Goal: Information Seeking & Learning: Learn about a topic

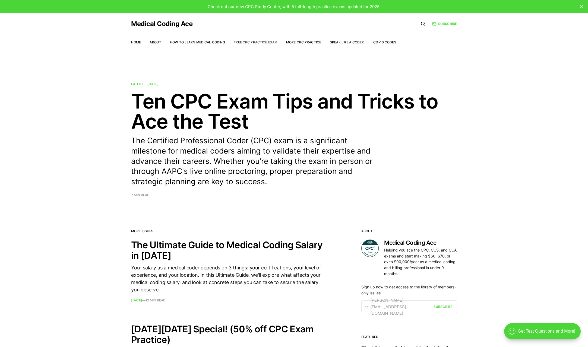
click at [240, 43] on link "Free CPC Practice Exam" at bounding box center [256, 42] width 44 height 4
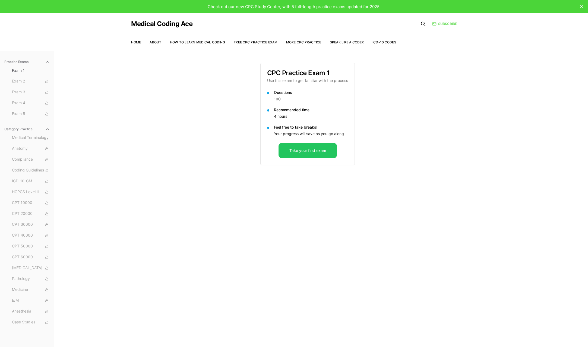
click at [450, 22] on link "Subscribe" at bounding box center [445, 23] width 25 height 5
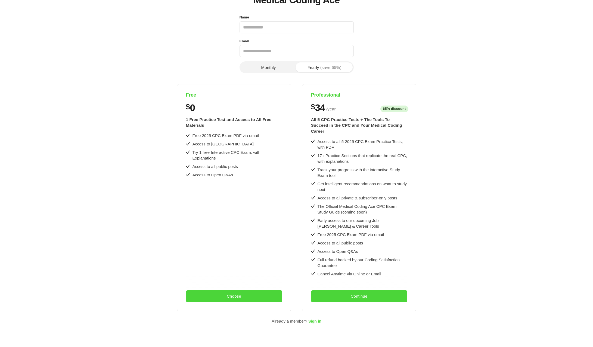
scroll to position [45, 0]
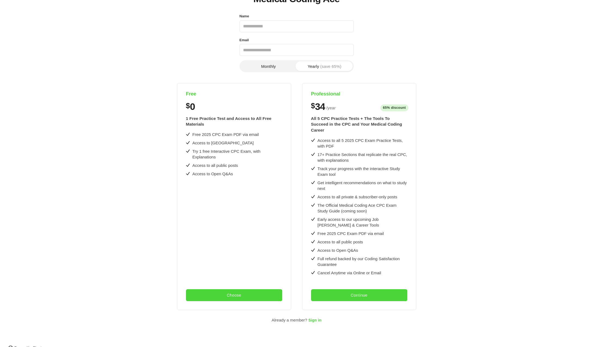
click at [260, 25] on input "Name" at bounding box center [296, 26] width 114 height 12
type input "**********"
click at [210, 290] on button "Choose" at bounding box center [234, 296] width 96 height 12
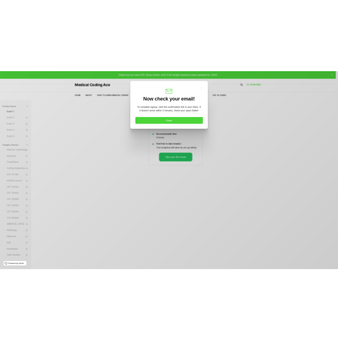
scroll to position [0, 0]
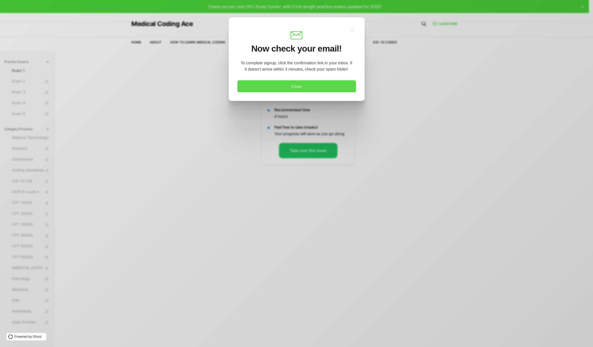
click at [300, 88] on button "Close" at bounding box center [296, 86] width 118 height 12
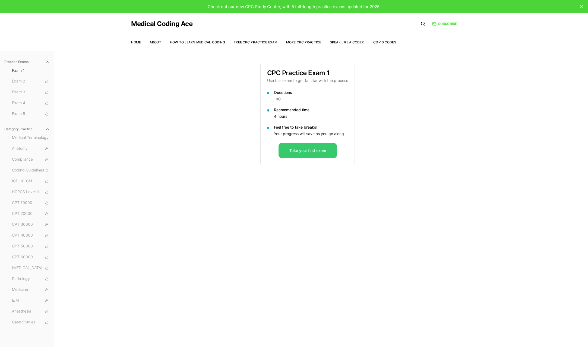
click at [299, 148] on button "Take your first exam" at bounding box center [308, 150] width 58 height 15
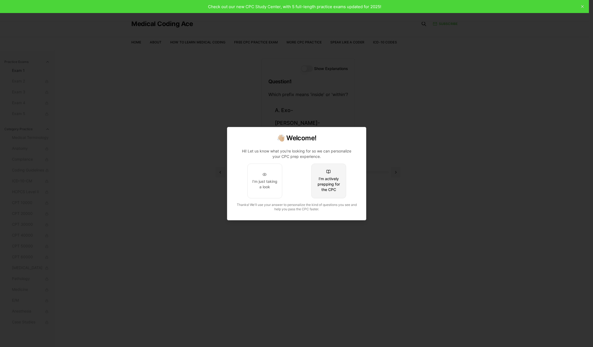
click at [333, 186] on div "I'm actively prepping for the CPC" at bounding box center [328, 184] width 26 height 16
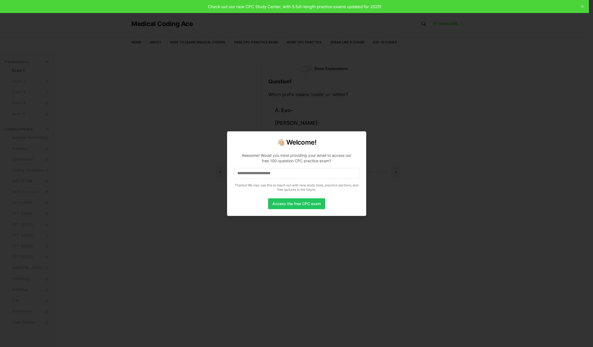
click at [263, 175] on input at bounding box center [297, 173] width 126 height 11
click at [293, 203] on button "Access the free CPC exam" at bounding box center [296, 204] width 57 height 11
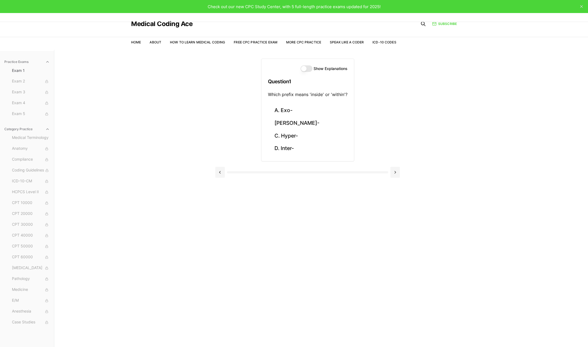
click at [304, 67] on button "Show Explanations" at bounding box center [307, 68] width 12 height 7
click at [306, 68] on button "Show Explanations" at bounding box center [307, 68] width 12 height 7
click at [305, 67] on button "Show Explanations" at bounding box center [307, 68] width 12 height 7
click at [275, 120] on button "B. Endo-" at bounding box center [308, 123] width 80 height 13
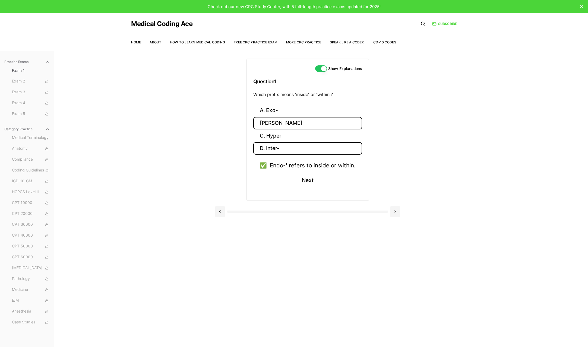
click at [288, 151] on button "D. Inter-" at bounding box center [307, 148] width 109 height 13
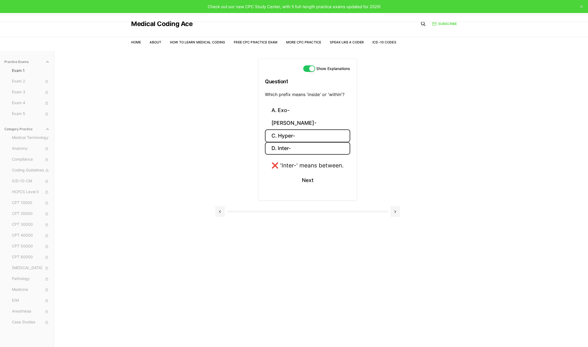
click at [289, 138] on button "C. Hyper-" at bounding box center [307, 136] width 85 height 13
click at [290, 129] on button "B. Endo-" at bounding box center [308, 123] width 92 height 13
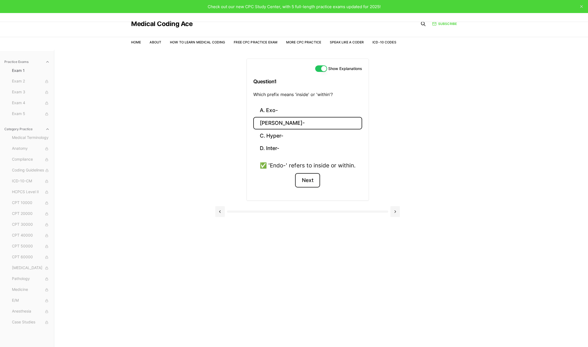
click at [309, 181] on button "Next" at bounding box center [307, 180] width 25 height 15
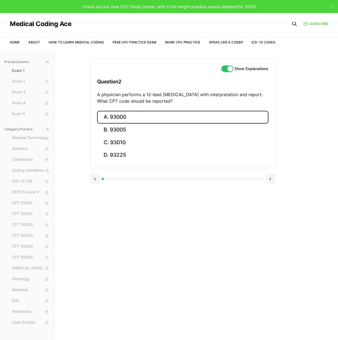
click at [104, 115] on button "A. 93000" at bounding box center [182, 117] width 171 height 13
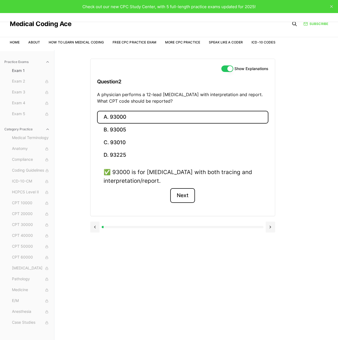
click at [181, 197] on button "Next" at bounding box center [182, 195] width 25 height 15
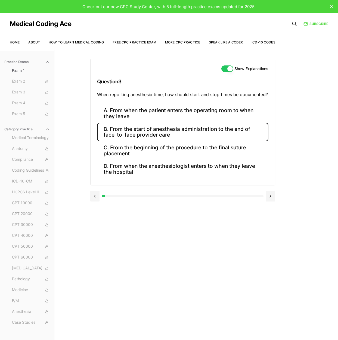
click at [153, 137] on button "B. From the start of anesthesia administration to the end of face-to-face provi…" at bounding box center [182, 132] width 171 height 18
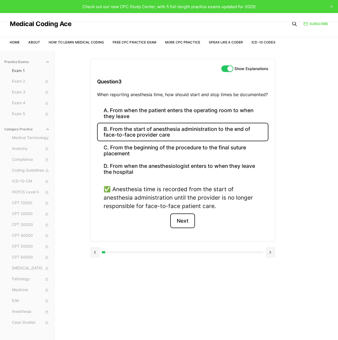
click at [185, 220] on button "Next" at bounding box center [182, 221] width 25 height 15
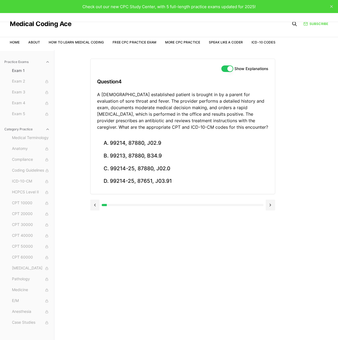
drag, startPoint x: 105, startPoint y: 205, endPoint x: 196, endPoint y: 207, distance: 90.8
click at [196, 207] on div at bounding box center [182, 205] width 185 height 11
click at [331, 5] on icon "close" at bounding box center [331, 6] width 3 height 3
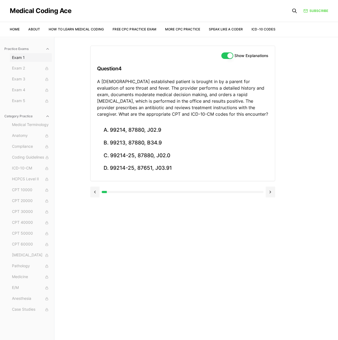
click at [23, 55] on span "Exam 1" at bounding box center [31, 57] width 38 height 5
click at [24, 70] on span "Exam 2" at bounding box center [31, 68] width 38 height 6
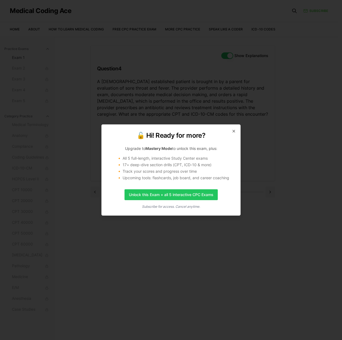
click at [234, 129] on div "🔓 Hi! Ready for more? Upgrade to Mastery Mode to unlock this exam, plus: 🔸 All …" at bounding box center [170, 169] width 139 height 91
click at [234, 131] on icon "button" at bounding box center [233, 131] width 4 height 4
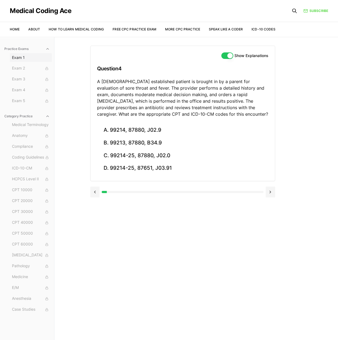
click at [13, 57] on span "Exam 1" at bounding box center [31, 57] width 38 height 5
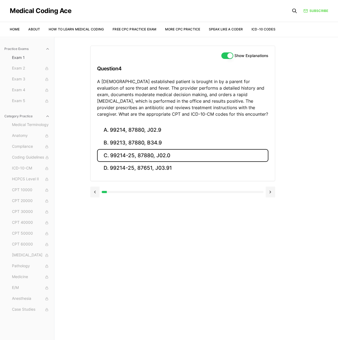
drag, startPoint x: 127, startPoint y: 155, endPoint x: 131, endPoint y: 159, distance: 5.6
click at [127, 155] on button "C. 99214-25, 87880, J02.0" at bounding box center [182, 155] width 171 height 13
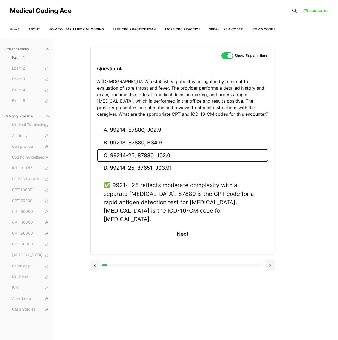
drag, startPoint x: 112, startPoint y: 187, endPoint x: 224, endPoint y: 218, distance: 115.8
click at [226, 221] on div "✅ 99214-25 reflects moderate complexity with a separate strep test. 87880 is th…" at bounding box center [182, 214] width 171 height 67
copy div "99214-25 reflects moderate complexity with a separate strep test. 87880 is the …"
click at [311, 173] on div "Practice Exams Exam 1 Exam 2 Exam 3 Exam 4 Exam 5 Category Practice Medical Ter…" at bounding box center [169, 207] width 338 height 340
click at [127, 29] on link "Free CPC Practice Exam" at bounding box center [134, 29] width 44 height 4
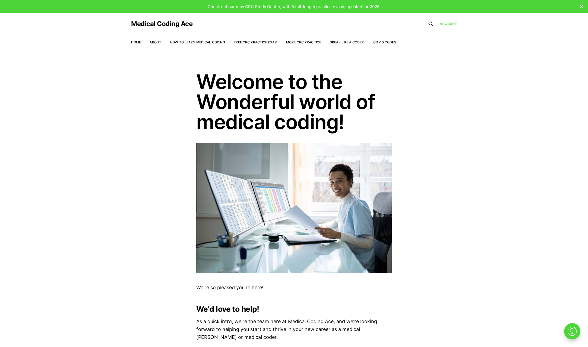
click at [452, 25] on link "Account" at bounding box center [448, 23] width 17 height 5
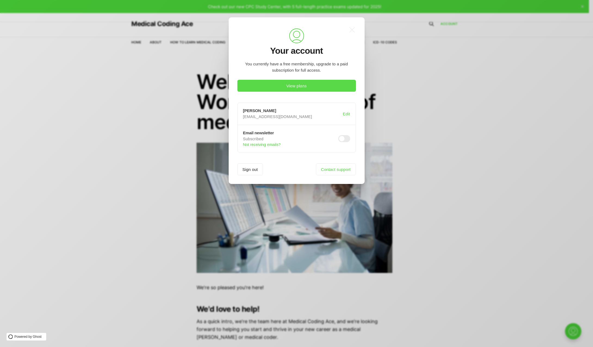
click at [303, 84] on button "View plans" at bounding box center [296, 86] width 118 height 12
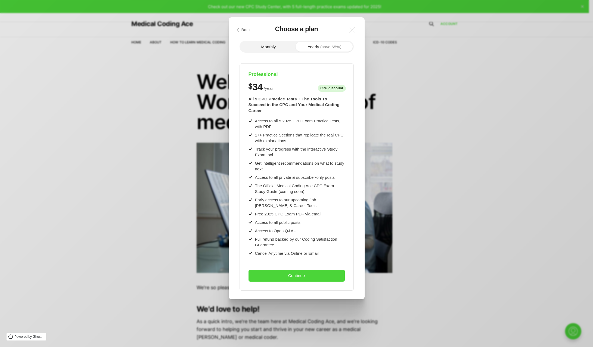
click at [444, 140] on div ".cls-1{fill:none;stroke:currentColor;stroke-linecap:round;stroke-linejoin:round…" at bounding box center [300, 173] width 601 height 347
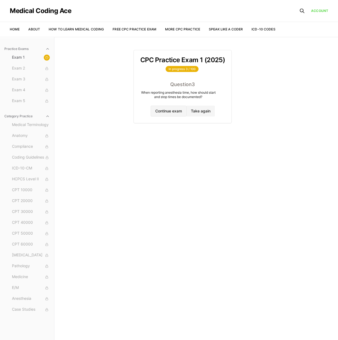
click at [175, 112] on button "Continue exam" at bounding box center [169, 111] width 36 height 11
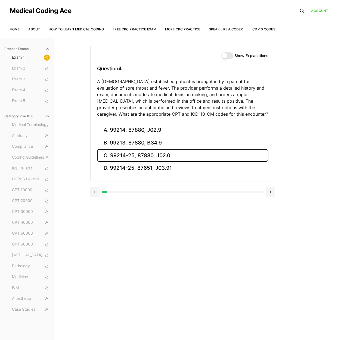
click at [169, 153] on button "C. 99214-25, 87880, J02.0" at bounding box center [182, 155] width 171 height 13
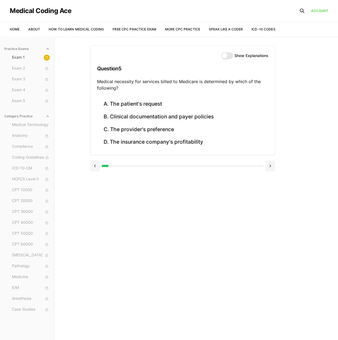
click at [224, 55] on button "Show Explanations" at bounding box center [227, 55] width 12 height 7
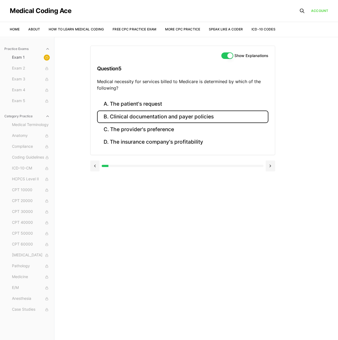
click at [131, 121] on button "B. Clinical documentation and payer policies" at bounding box center [182, 117] width 171 height 13
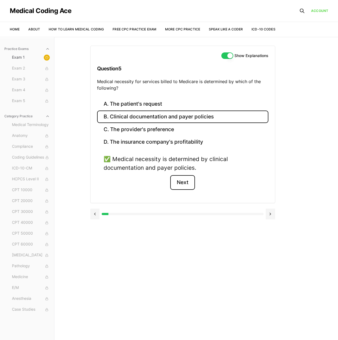
click at [185, 182] on button "Next" at bounding box center [182, 182] width 25 height 15
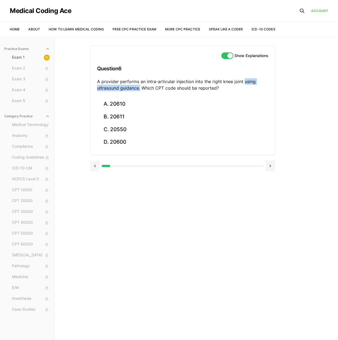
drag, startPoint x: 242, startPoint y: 81, endPoint x: 140, endPoint y: 87, distance: 101.8
click at [140, 87] on p "A provider performs an intra-articular injection into the right knee joint usin…" at bounding box center [182, 84] width 171 height 13
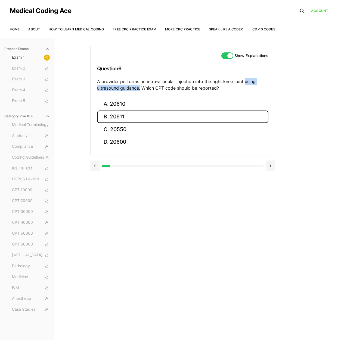
click at [115, 117] on button "B. 20611" at bounding box center [182, 117] width 171 height 13
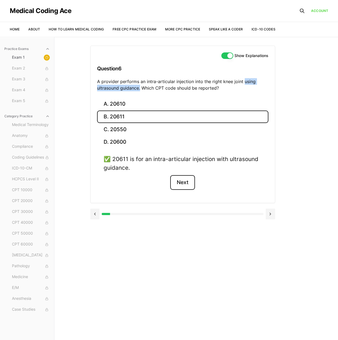
click at [184, 182] on button "Next" at bounding box center [182, 182] width 25 height 15
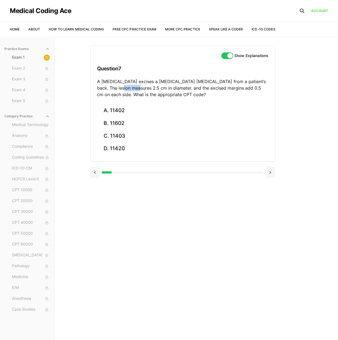
drag, startPoint x: 117, startPoint y: 87, endPoint x: 132, endPoint y: 89, distance: 15.3
click at [132, 89] on p "A dermatologist excises a benign skin lesion from a patient’s back. The lesion …" at bounding box center [182, 88] width 171 height 20
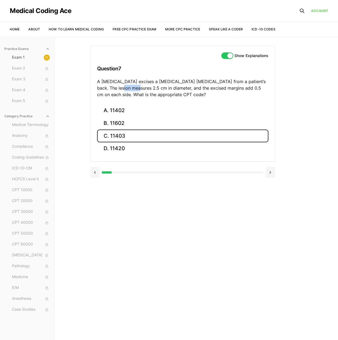
click at [108, 139] on button "C. 11403" at bounding box center [182, 136] width 171 height 13
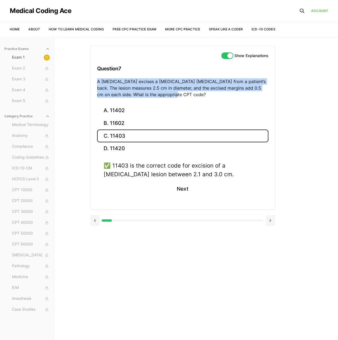
drag, startPoint x: 98, startPoint y: 82, endPoint x: 171, endPoint y: 95, distance: 74.8
click at [171, 95] on p "A dermatologist excises a benign skin lesion from a patient’s back. The lesion …" at bounding box center [182, 88] width 171 height 20
copy p "A dermatologist excises a benign skin lesion from a patient’s back. The lesion …"
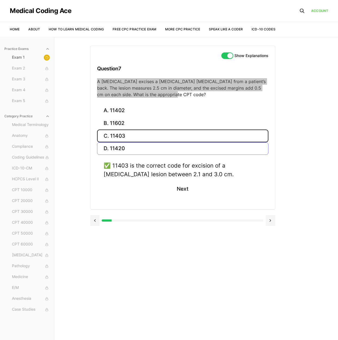
scroll to position [37, 0]
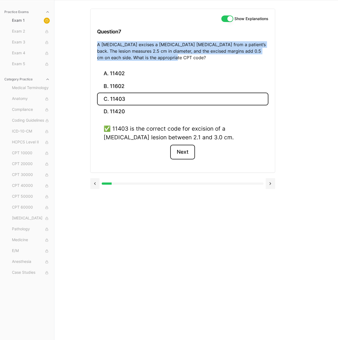
click at [185, 149] on button "Next" at bounding box center [182, 152] width 25 height 15
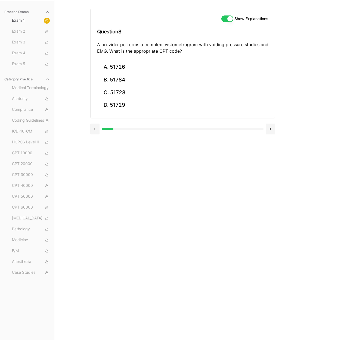
scroll to position [0, 0]
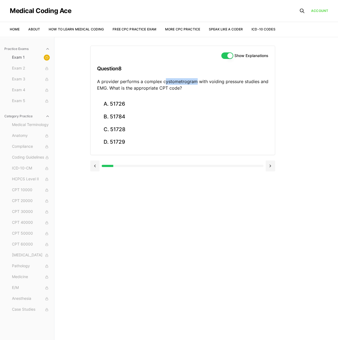
drag, startPoint x: 163, startPoint y: 82, endPoint x: 193, endPoint y: 82, distance: 30.4
click at [193, 82] on p "A provider performs a complex cystometrogram with voiding pressure studies and …" at bounding box center [182, 84] width 171 height 13
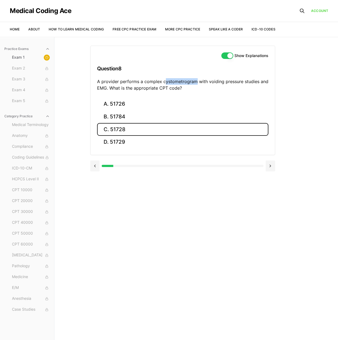
click at [115, 125] on button "C. 51728" at bounding box center [182, 129] width 171 height 13
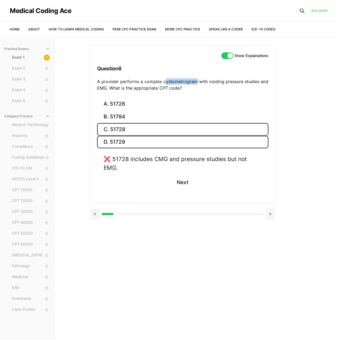
click at [119, 143] on button "D. 51729" at bounding box center [182, 142] width 171 height 13
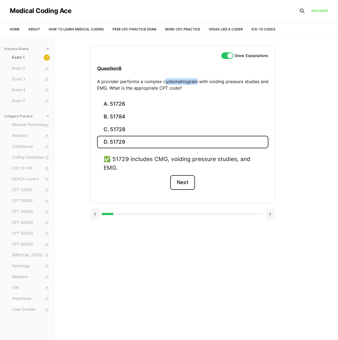
click at [184, 185] on button "Next" at bounding box center [182, 182] width 25 height 15
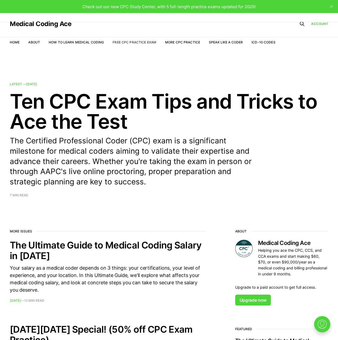
click at [118, 43] on link "Free CPC Practice Exam" at bounding box center [134, 42] width 44 height 4
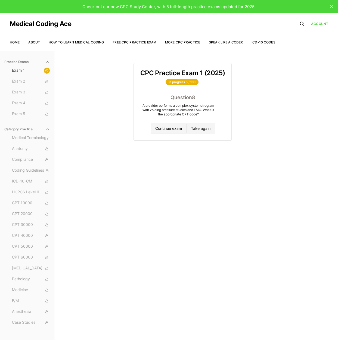
click at [175, 126] on button "Continue exam" at bounding box center [169, 128] width 36 height 11
